Goal: Task Accomplishment & Management: Manage account settings

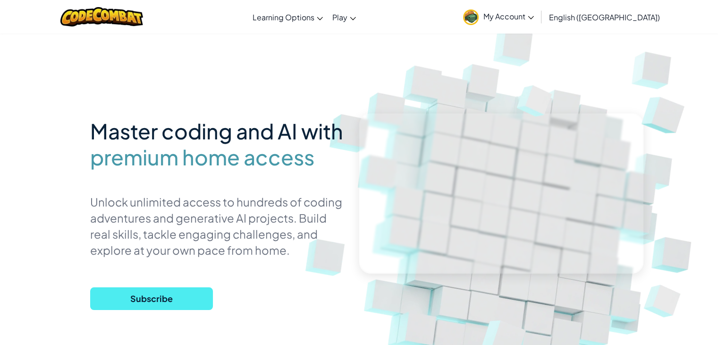
click at [534, 13] on span "My Account" at bounding box center [509, 16] width 51 height 10
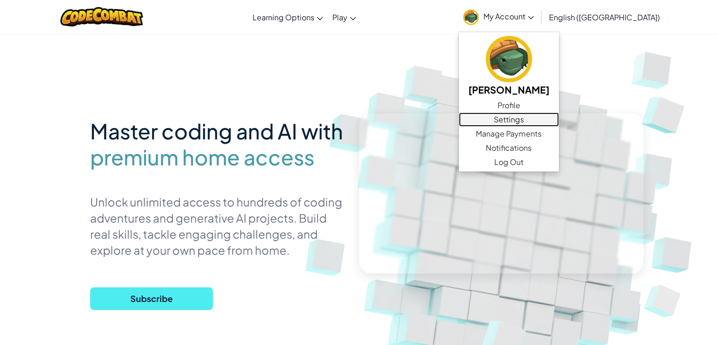
click at [559, 119] on link "Settings" at bounding box center [509, 119] width 100 height 14
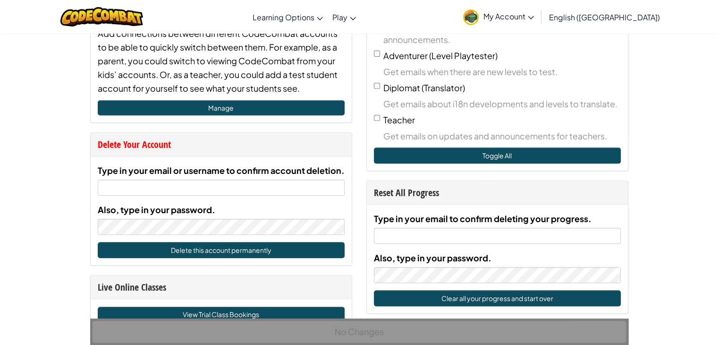
scroll to position [369, 0]
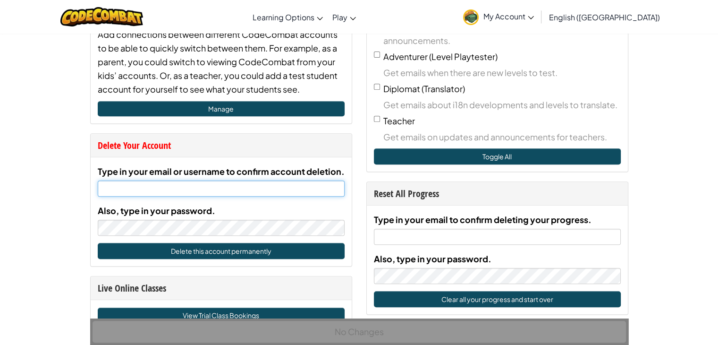
click at [159, 185] on input "Type in your email or username to confirm account deletion." at bounding box center [221, 188] width 247 height 16
type input "[PERSON_NAME][EMAIL_ADDRESS][DOMAIN_NAME]"
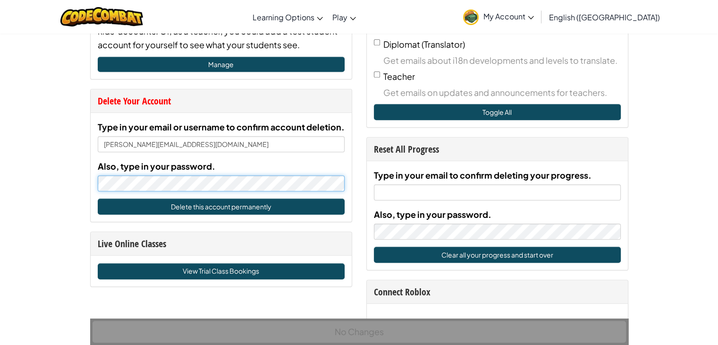
scroll to position [414, 0]
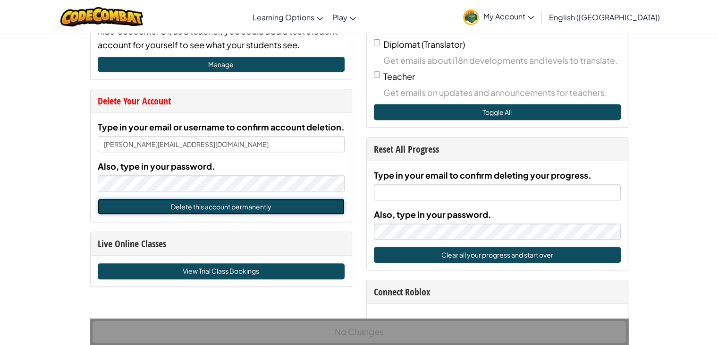
click at [236, 201] on button "Delete this account permanently" at bounding box center [221, 206] width 247 height 16
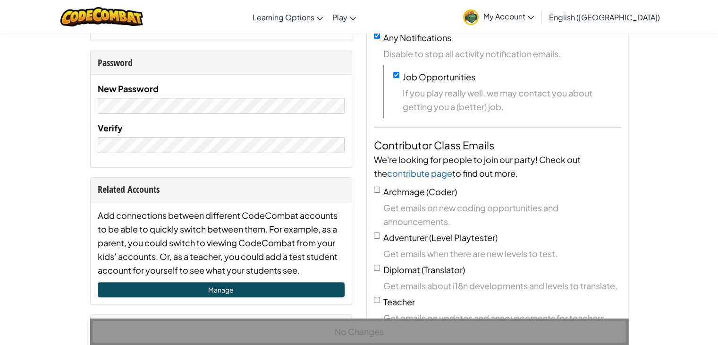
scroll to position [187, 0]
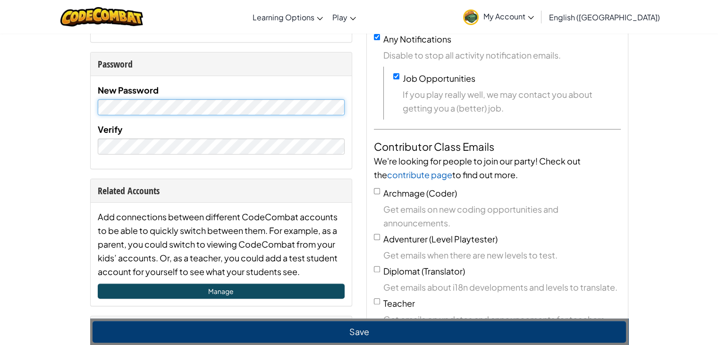
click at [94, 102] on div "New Password Verify" at bounding box center [221, 122] width 261 height 93
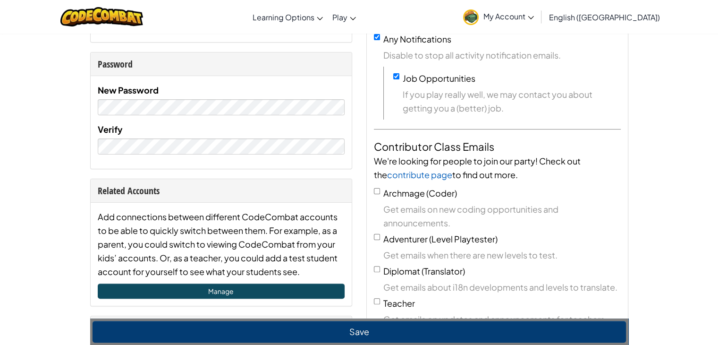
click at [111, 174] on div "Me Username byjayashree Email [PERSON_NAME][EMAIL_ADDRESS][DOMAIN_NAME] First N…" at bounding box center [221, 213] width 276 height 655
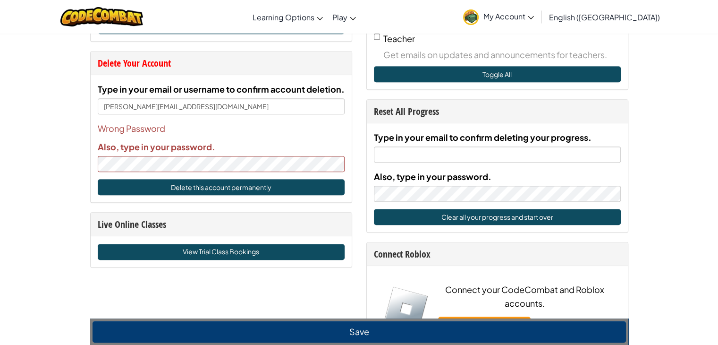
scroll to position [451, 0]
click at [268, 185] on button "Delete this account permanently" at bounding box center [221, 187] width 247 height 16
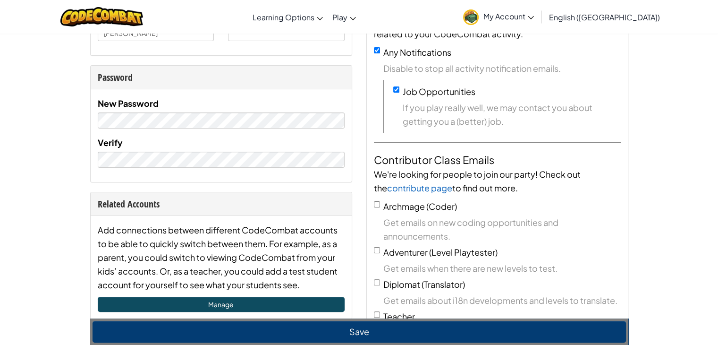
scroll to position [153, 0]
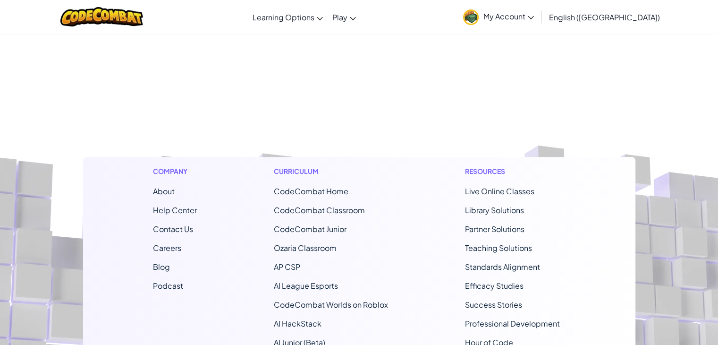
scroll to position [831, 0]
